Goal: Navigation & Orientation: Find specific page/section

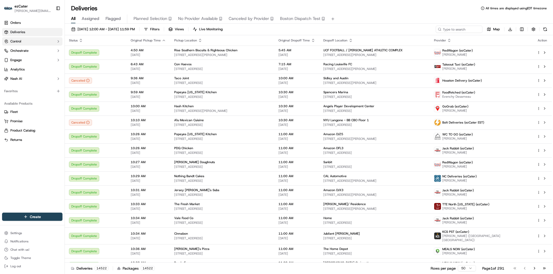
click at [17, 43] on span "Control" at bounding box center [15, 41] width 11 height 5
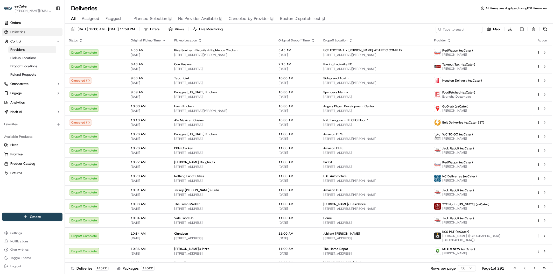
click at [23, 50] on span "Providers" at bounding box center [17, 49] width 14 height 5
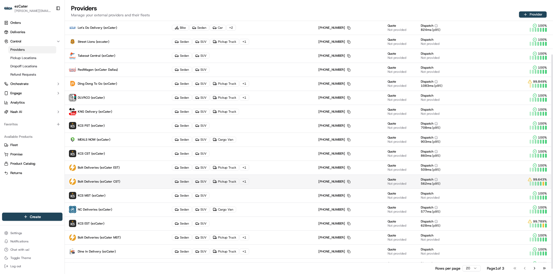
scroll to position [47, 0]
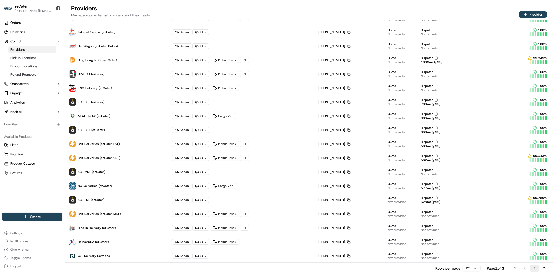
click at [535, 271] on button "Go to next page" at bounding box center [534, 268] width 9 height 7
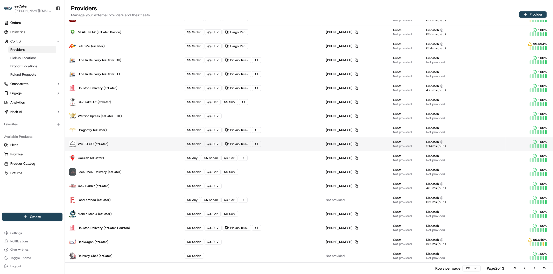
click at [103, 143] on span "WC TO GO (ezCater)" at bounding box center [93, 144] width 31 height 4
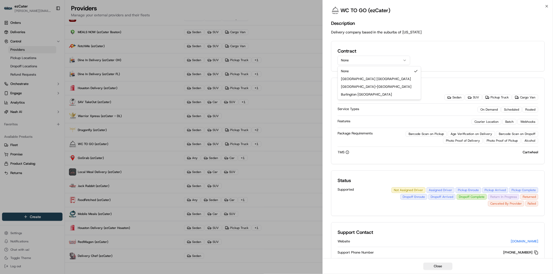
click at [368, 59] on button "None" at bounding box center [374, 60] width 73 height 9
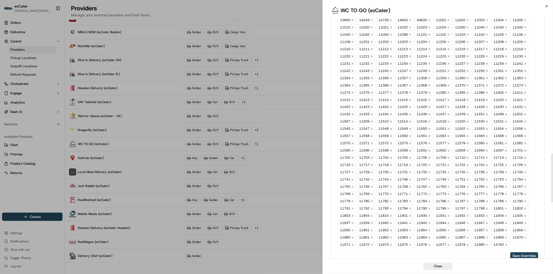
scroll to position [807, 0]
